Goal: Share content: Distribute website content to other platforms or users

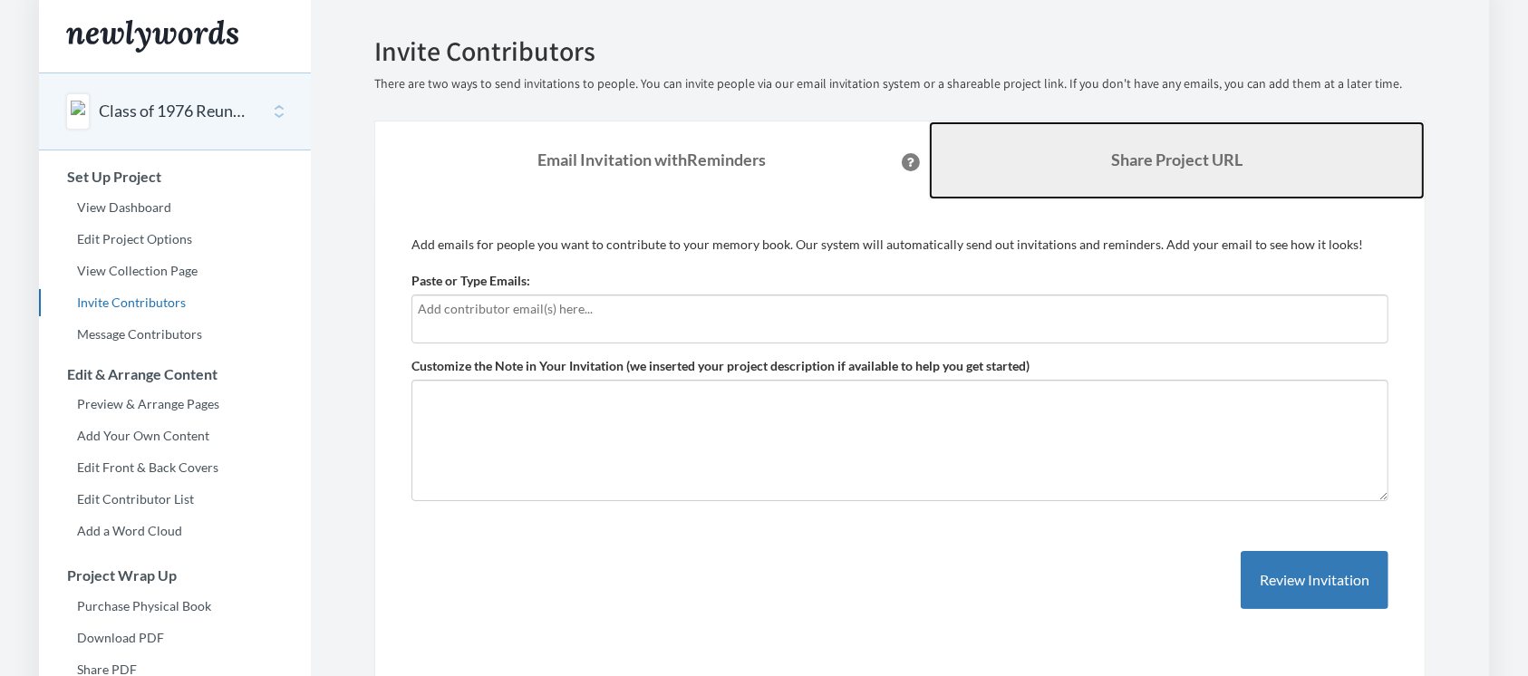
click at [1159, 164] on b "Share Project URL" at bounding box center [1176, 160] width 131 height 20
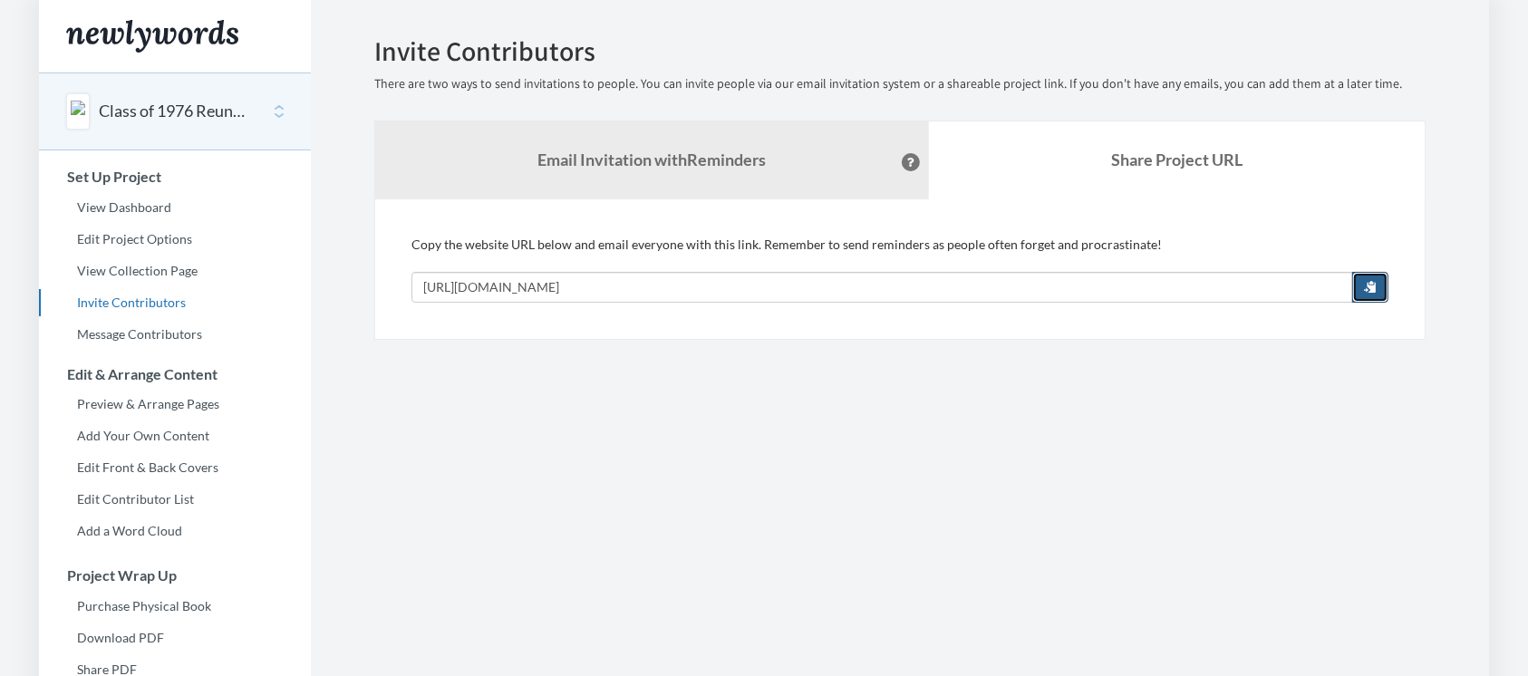
click at [1377, 280] on span "button" at bounding box center [1370, 286] width 13 height 13
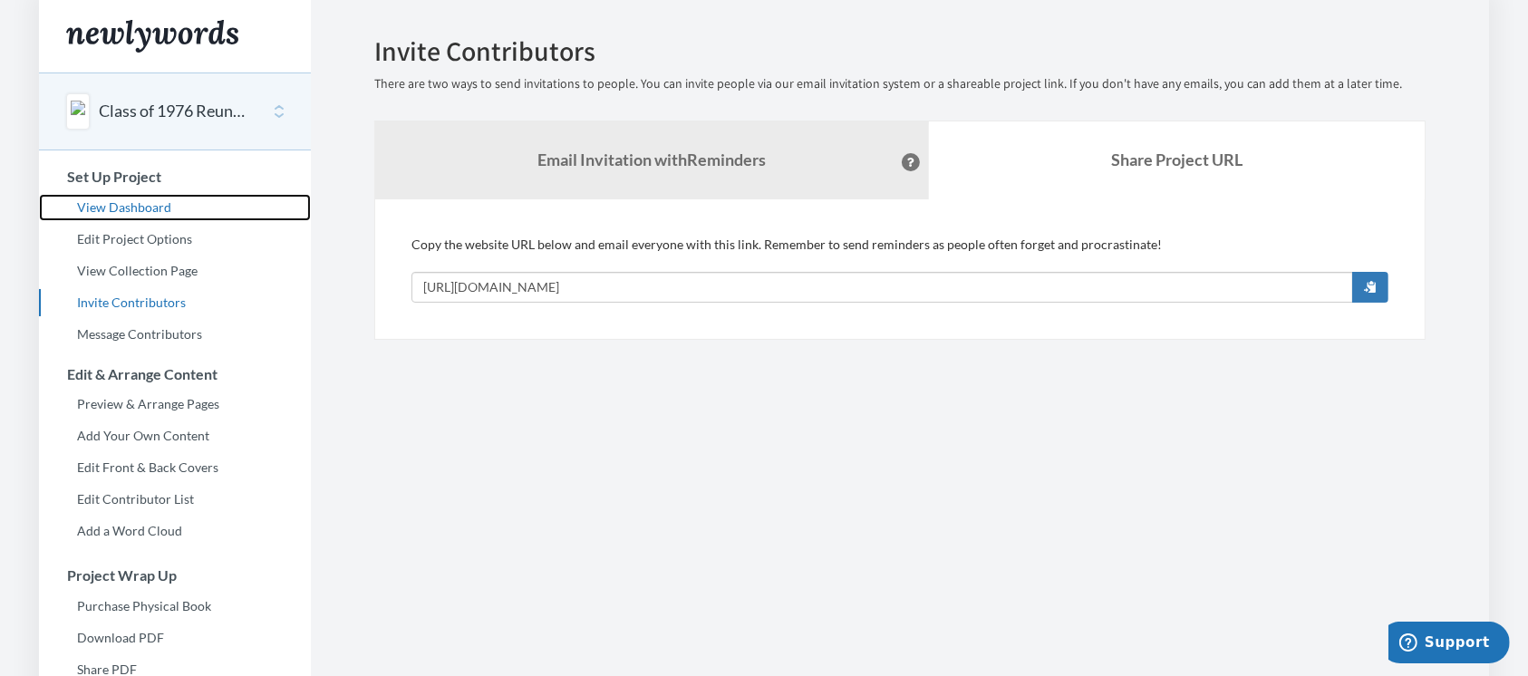
click at [116, 210] on link "View Dashboard" at bounding box center [175, 207] width 272 height 27
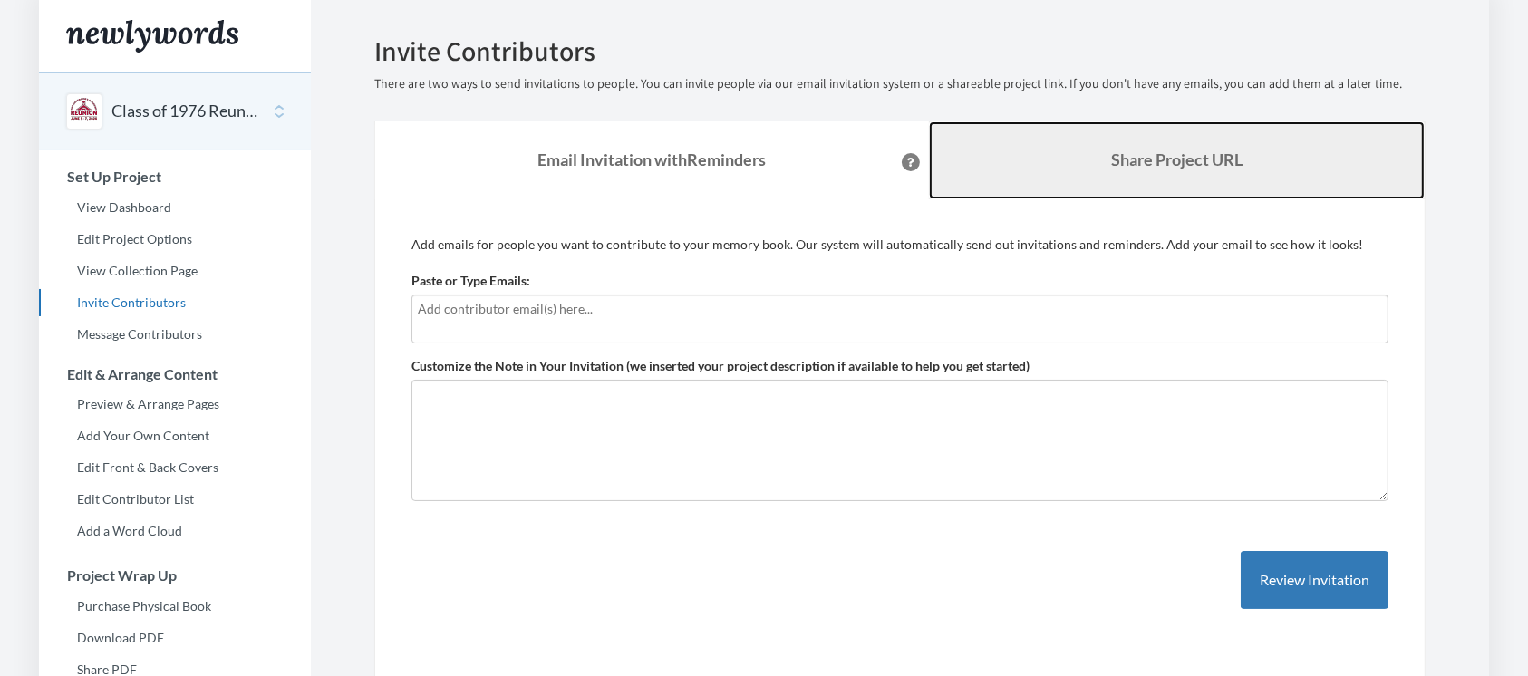
click at [1133, 163] on b "Share Project URL" at bounding box center [1176, 160] width 131 height 20
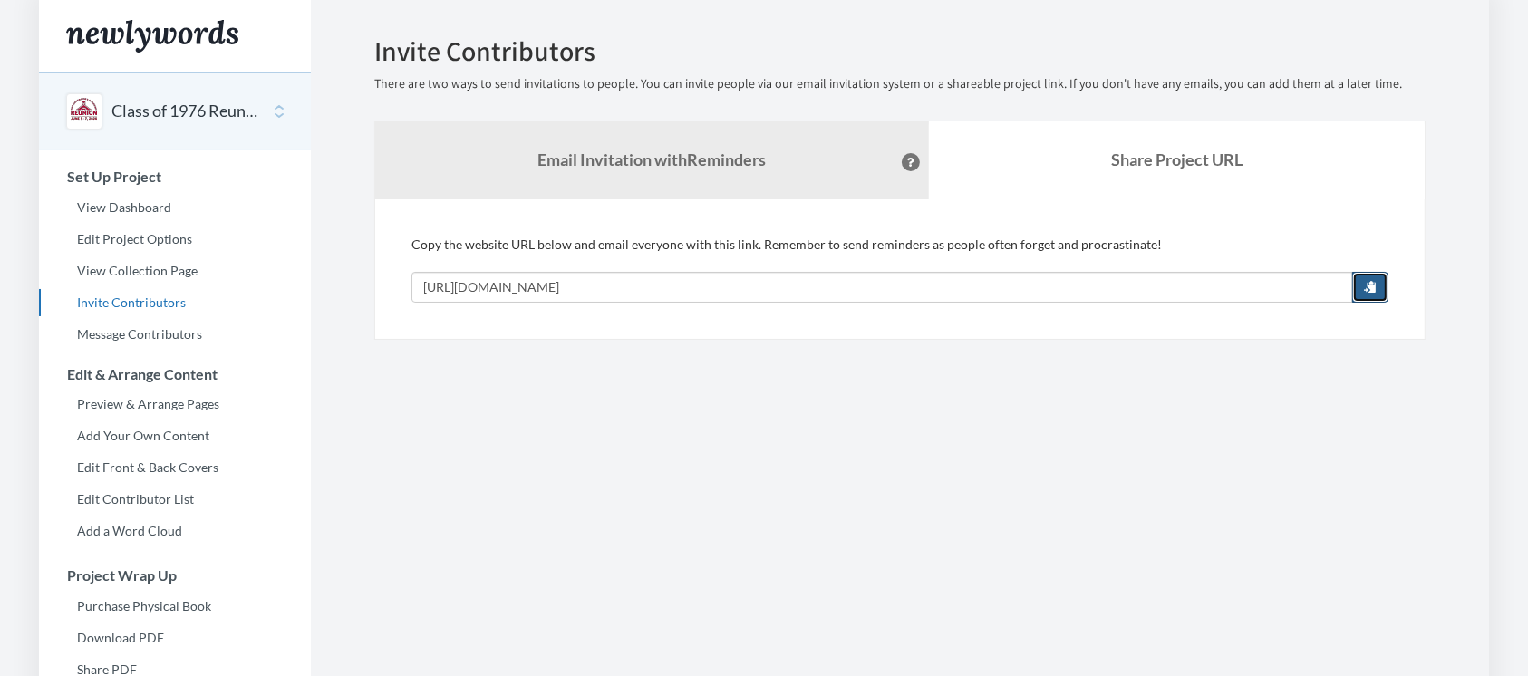
click at [1371, 289] on span "button" at bounding box center [1370, 286] width 13 height 13
click at [821, 594] on section "Emails have been sent! Invite Contributors There are two ways to send invitatio…" at bounding box center [900, 450] width 1179 height 901
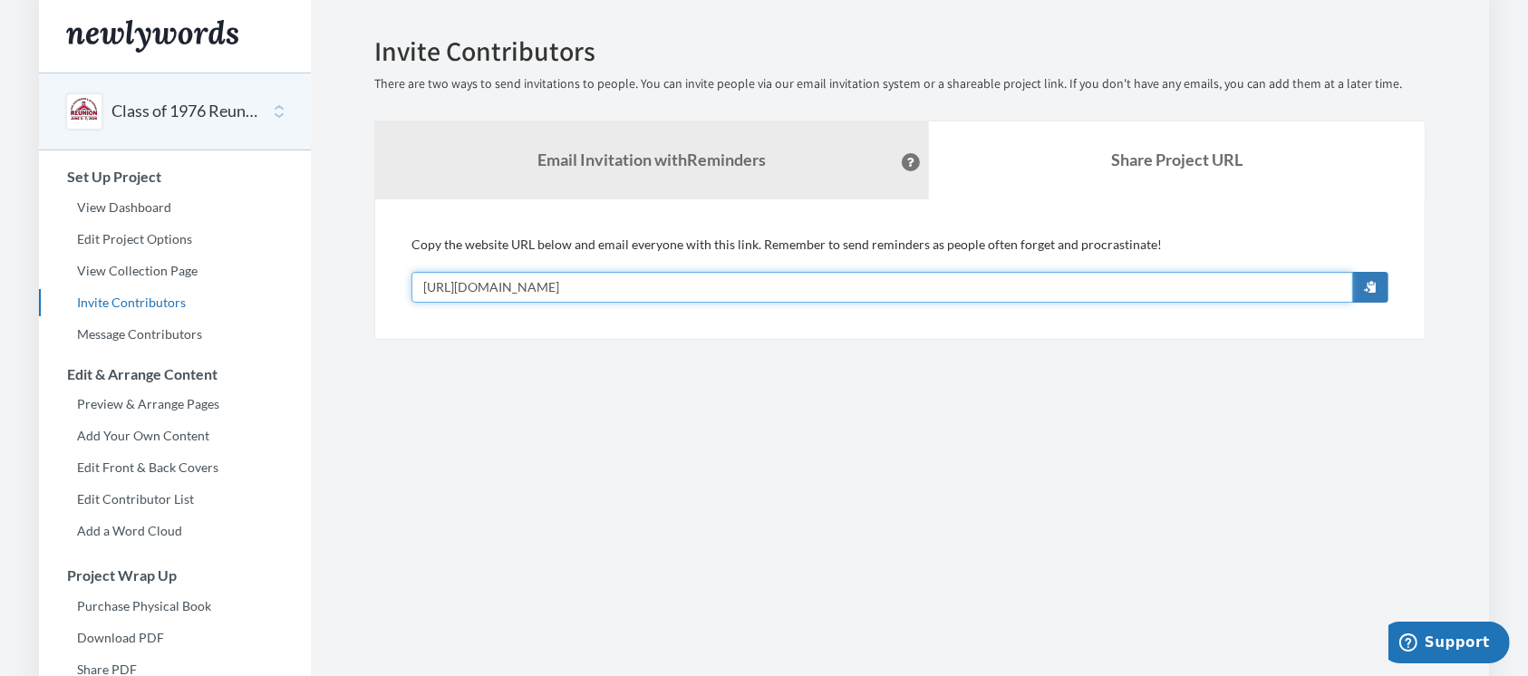
click at [852, 275] on input "[URL][DOMAIN_NAME]" at bounding box center [883, 287] width 942 height 31
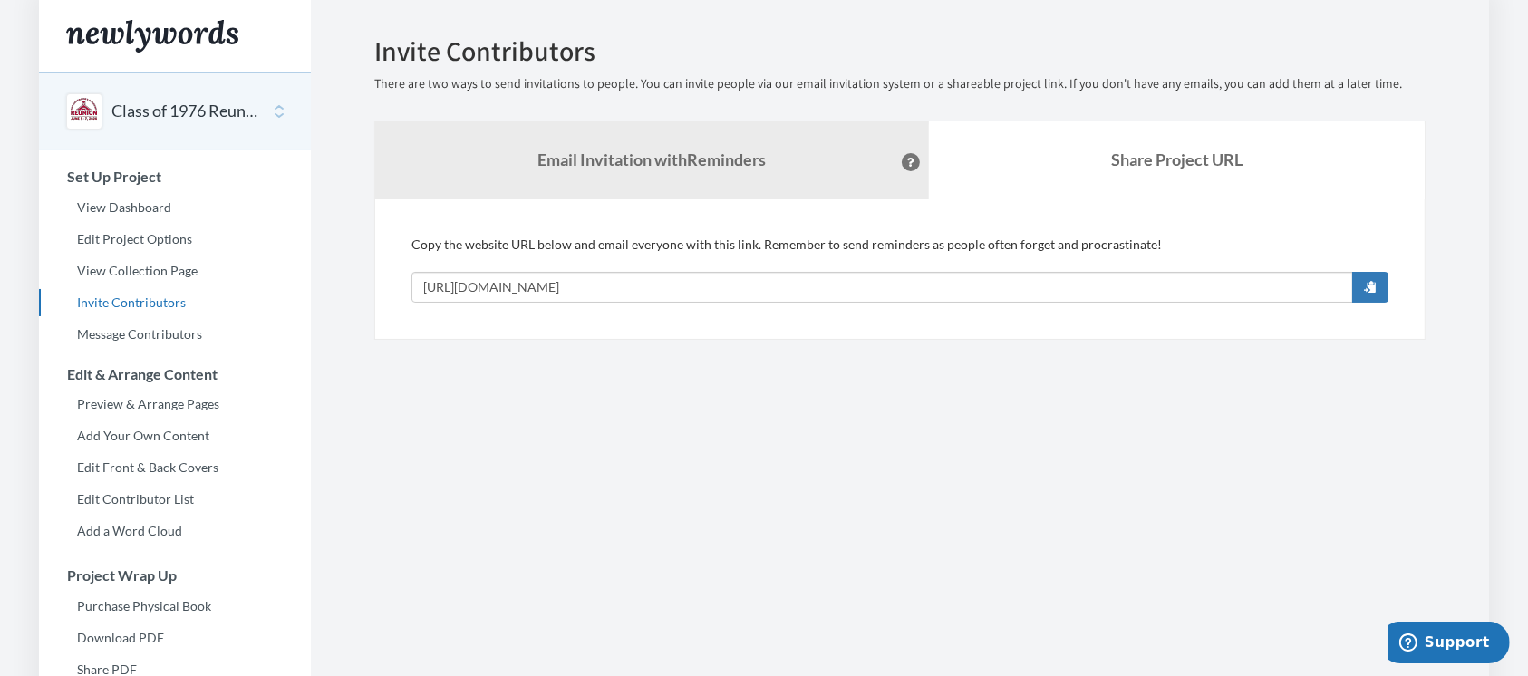
click at [735, 549] on section "Emails have been sent! Invite Contributors There are two ways to send invitatio…" at bounding box center [900, 450] width 1179 height 901
